Goal: Find specific page/section: Find specific page/section

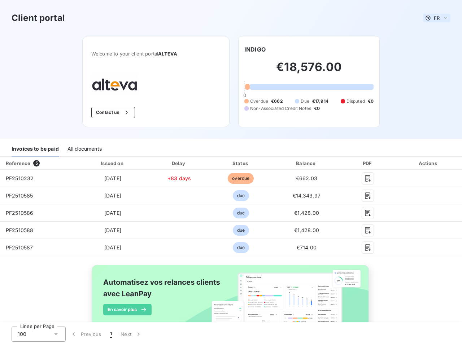
click at [433, 18] on span "FR" at bounding box center [436, 18] width 6 height 6
click at [109, 113] on button "Contact us" at bounding box center [113, 113] width 44 height 12
click at [252, 49] on div "Welcome to your client portal ALTEVA Contact us INDIGO €18,576.00 0 Overdue €66…" at bounding box center [231, 87] width 320 height 103
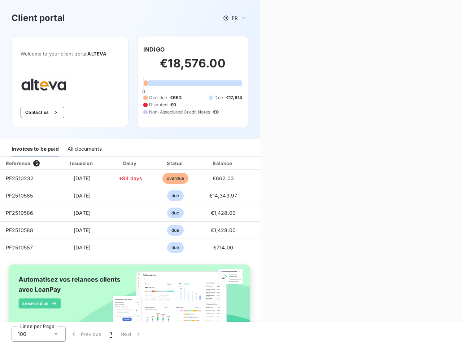
click at [35, 149] on div "Invoices to be paid" at bounding box center [35, 148] width 47 height 15
click at [84, 149] on div "All documents" at bounding box center [84, 148] width 34 height 15
